Goal: Task Accomplishment & Management: Use online tool/utility

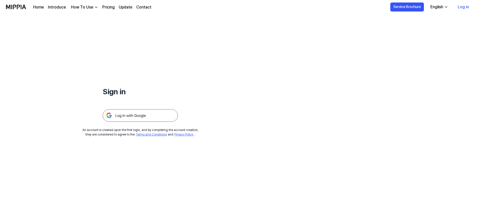
click at [161, 115] on img at bounding box center [140, 115] width 75 height 13
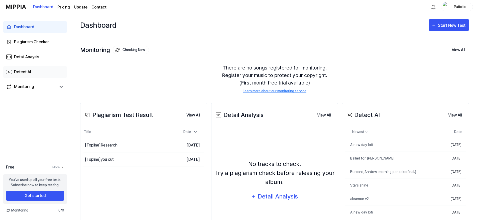
click at [21, 72] on div "Detect AI" at bounding box center [22, 72] width 17 height 6
click at [434, 25] on icon "button" at bounding box center [433, 25] width 5 height 6
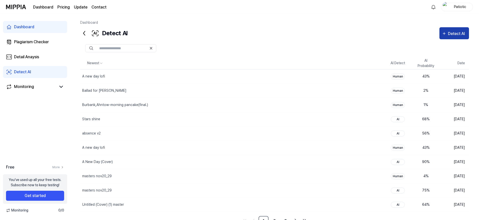
click at [448, 35] on div "Detect AI" at bounding box center [457, 34] width 19 height 7
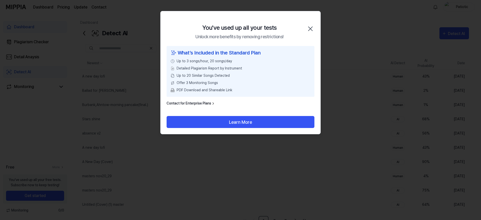
click at [310, 29] on icon "button" at bounding box center [310, 29] width 4 height 4
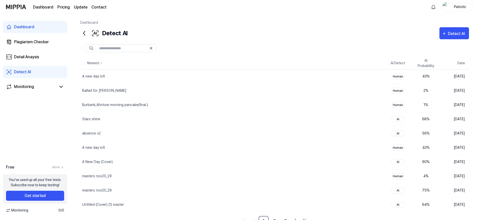
click at [463, 6] on div "Patiotic" at bounding box center [460, 7] width 20 height 6
click at [422, 47] on button "Log out" at bounding box center [459, 45] width 94 height 5
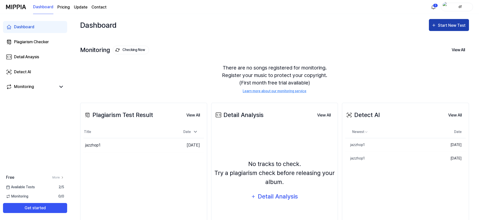
click at [447, 20] on button "Start New Test" at bounding box center [449, 25] width 40 height 12
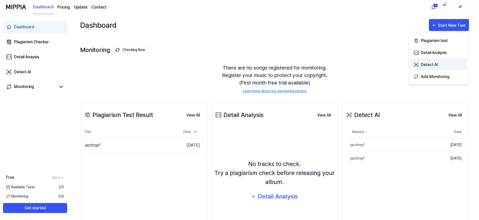
click at [429, 64] on div "Detect AI" at bounding box center [443, 65] width 44 height 7
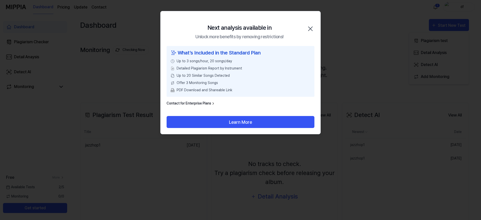
click at [311, 28] on icon "button" at bounding box center [310, 29] width 8 height 8
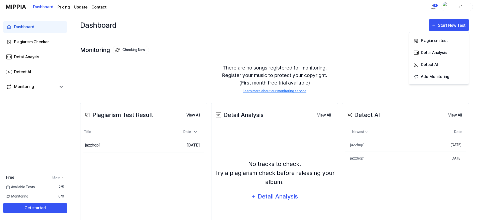
click at [455, 7] on div "df" at bounding box center [460, 7] width 20 height 6
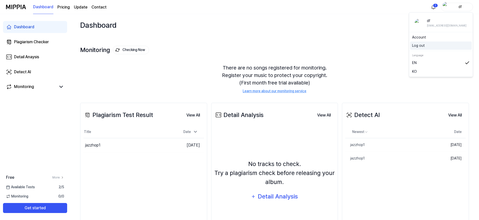
click at [426, 47] on button "Log out" at bounding box center [441, 45] width 58 height 5
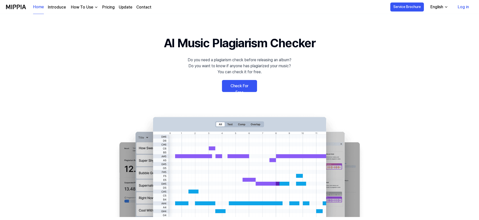
click at [465, 8] on link "Log in" at bounding box center [462, 7] width 19 height 14
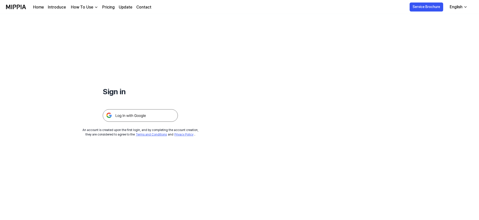
click at [136, 115] on img at bounding box center [140, 115] width 75 height 13
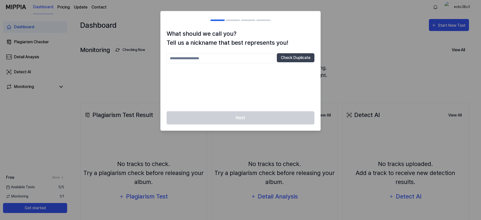
click at [212, 57] on input "text" at bounding box center [220, 58] width 108 height 10
click at [309, 60] on button "Check Duplicate" at bounding box center [296, 57] width 38 height 9
click at [215, 58] on input "***" at bounding box center [220, 58] width 108 height 10
type input "*********"
click at [299, 57] on button "Check Duplicate" at bounding box center [296, 57] width 38 height 9
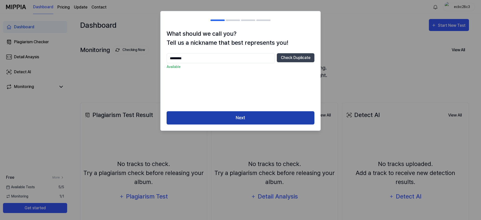
click at [225, 121] on button "Next" at bounding box center [240, 117] width 148 height 13
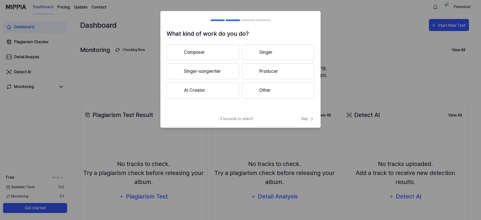
click at [220, 55] on button "Composer" at bounding box center [202, 52] width 72 height 16
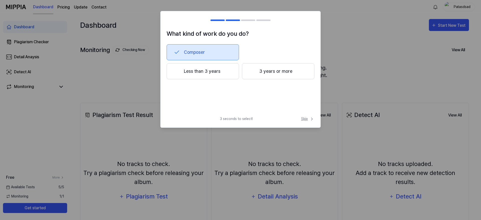
click at [304, 119] on span "Skip" at bounding box center [307, 118] width 13 height 5
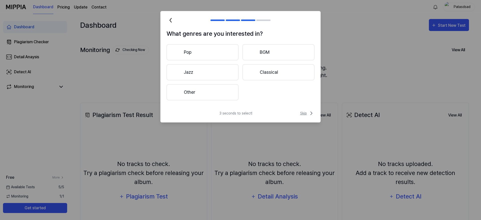
click at [307, 114] on span "Skip" at bounding box center [307, 113] width 14 height 6
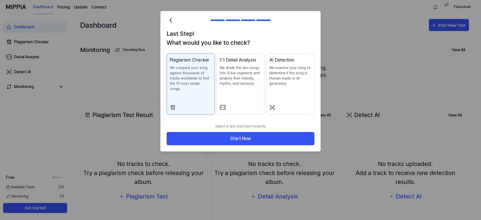
click at [290, 84] on p "We examine your song to determine if the song is Human-made or AI-generated." at bounding box center [290, 75] width 42 height 21
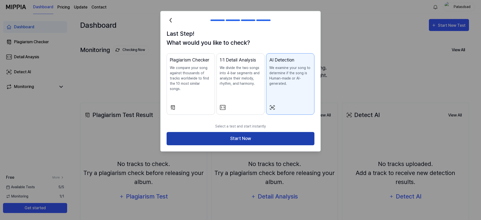
click at [266, 136] on button "Start Now" at bounding box center [240, 138] width 148 height 13
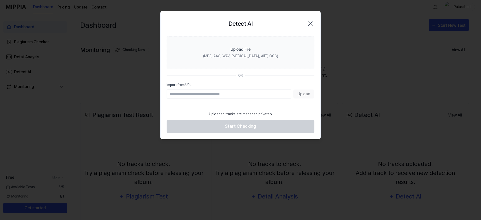
click at [310, 24] on icon "button" at bounding box center [310, 24] width 4 height 4
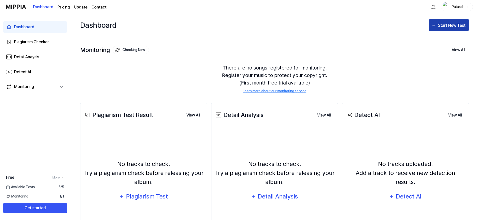
click at [432, 26] on icon "button" at bounding box center [433, 25] width 5 height 6
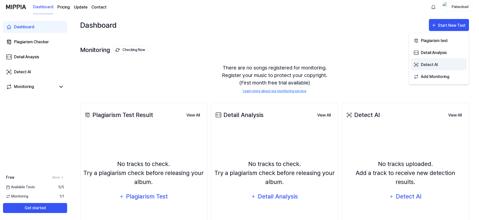
click at [428, 64] on div "Detect AI" at bounding box center [443, 65] width 44 height 7
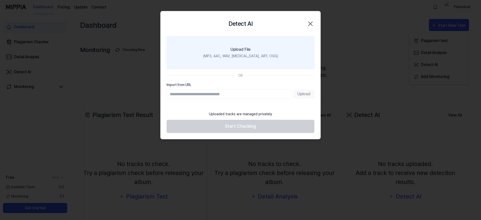
click at [295, 48] on label "Upload File (MP3, AAC, WAV, [MEDICAL_DATA], AIFF, OGG)" at bounding box center [240, 52] width 148 height 33
click at [0, 0] on input "Upload File (MP3, AAC, WAV, [MEDICAL_DATA], AIFF, OGG)" at bounding box center [0, 0] width 0 height 0
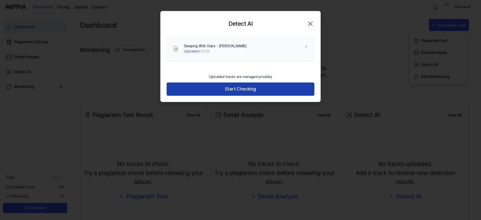
click at [278, 92] on button "Start Checking" at bounding box center [240, 89] width 148 height 13
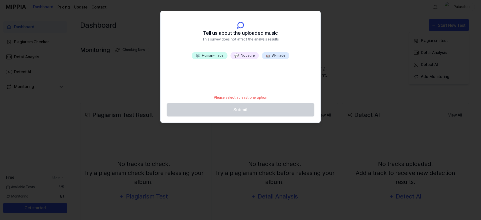
click at [249, 58] on button "💬 Not sure" at bounding box center [244, 55] width 28 height 7
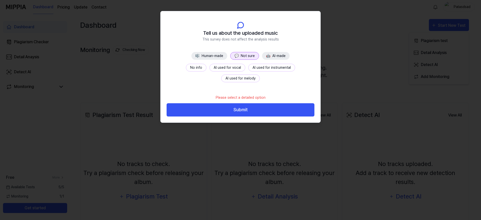
click at [186, 65] on button "No info" at bounding box center [196, 68] width 21 height 8
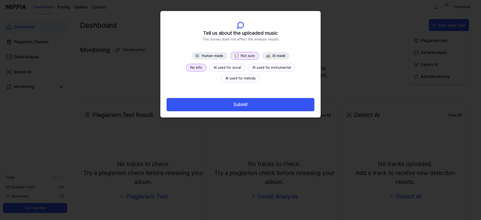
click at [227, 104] on button "Submit" at bounding box center [240, 104] width 148 height 13
